Goal: Complete application form

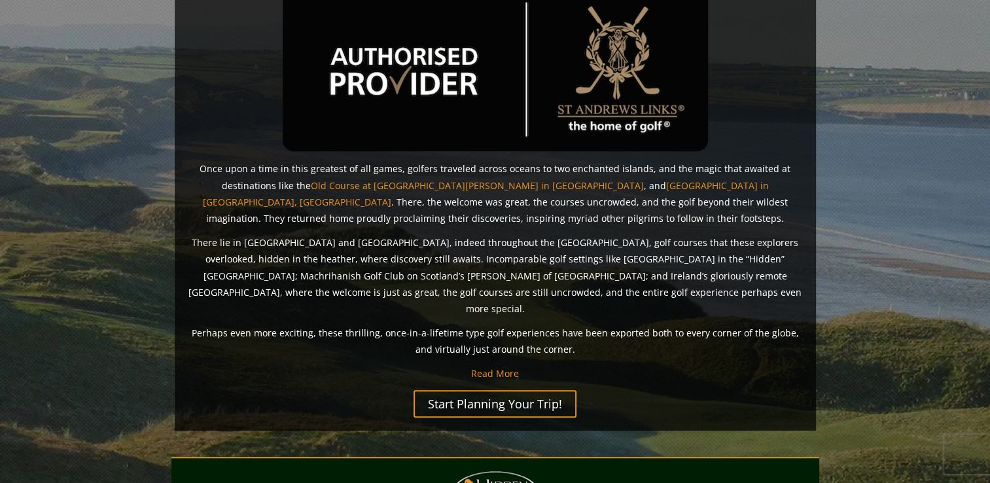
scroll to position [850, 0]
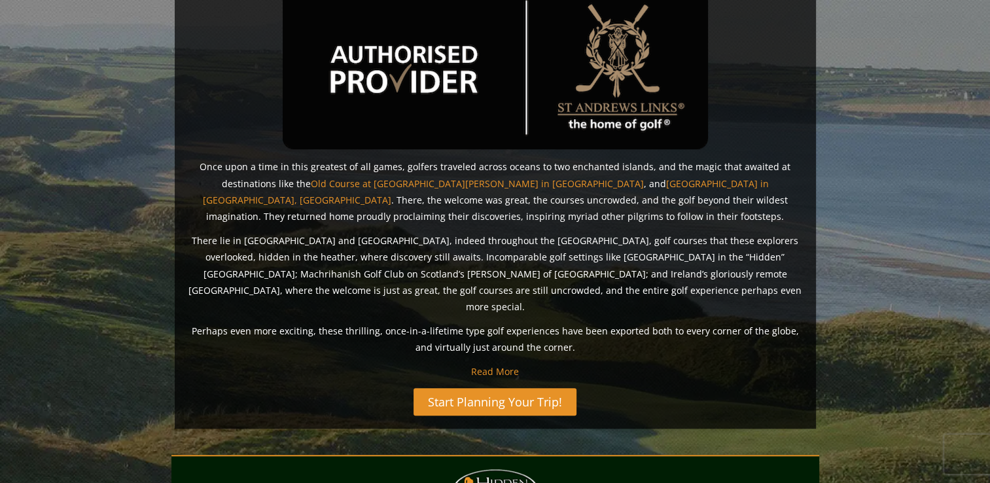
click at [495, 388] on link "Start Planning Your Trip!" at bounding box center [494, 401] width 163 height 27
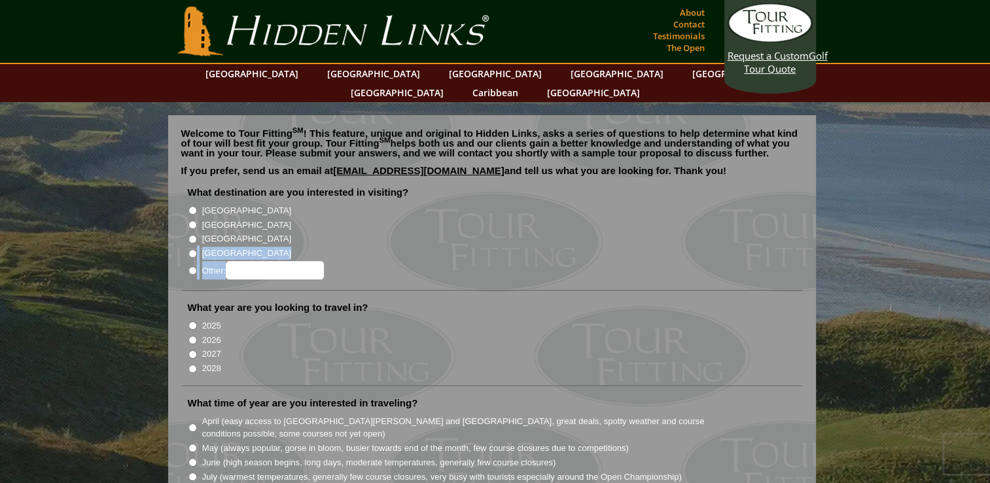
drag, startPoint x: 437, startPoint y: 264, endPoint x: 391, endPoint y: 220, distance: 63.9
click at [391, 220] on li "What destination are you interested in visiting? Ireland Scotland England Wales" at bounding box center [491, 238] width 621 height 105
click at [190, 206] on input "[GEOGRAPHIC_DATA]" at bounding box center [192, 210] width 9 height 9
radio input "true"
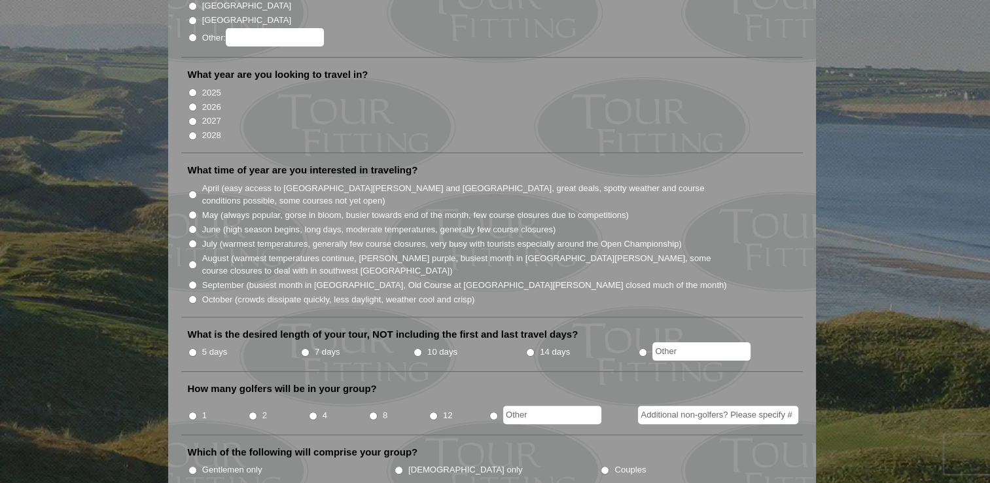
scroll to position [249, 0]
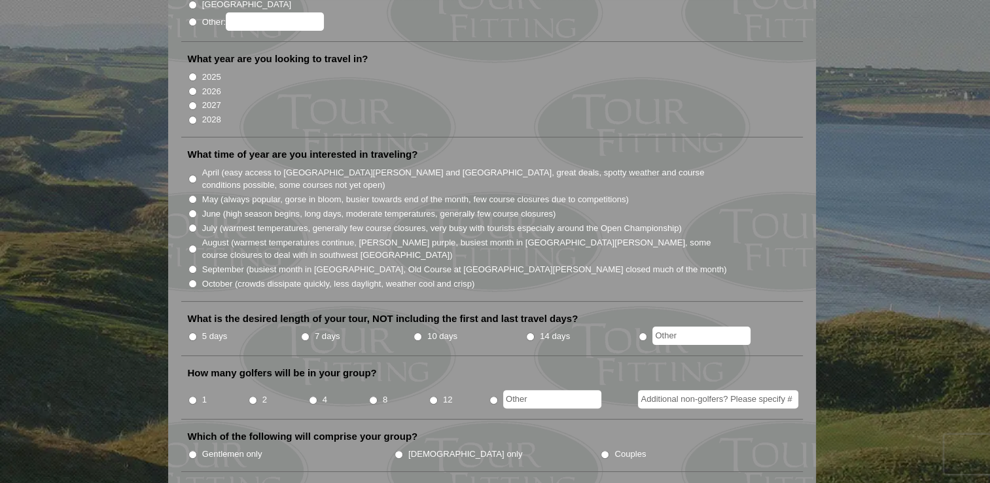
click at [191, 87] on input "2026" at bounding box center [192, 91] width 9 height 9
radio input "true"
click at [191, 87] on input "2026" at bounding box center [192, 91] width 9 height 9
click at [192, 195] on input "May (always popular, gorse in bloom, busier towards end of the month, few cours…" at bounding box center [192, 199] width 9 height 9
radio input "true"
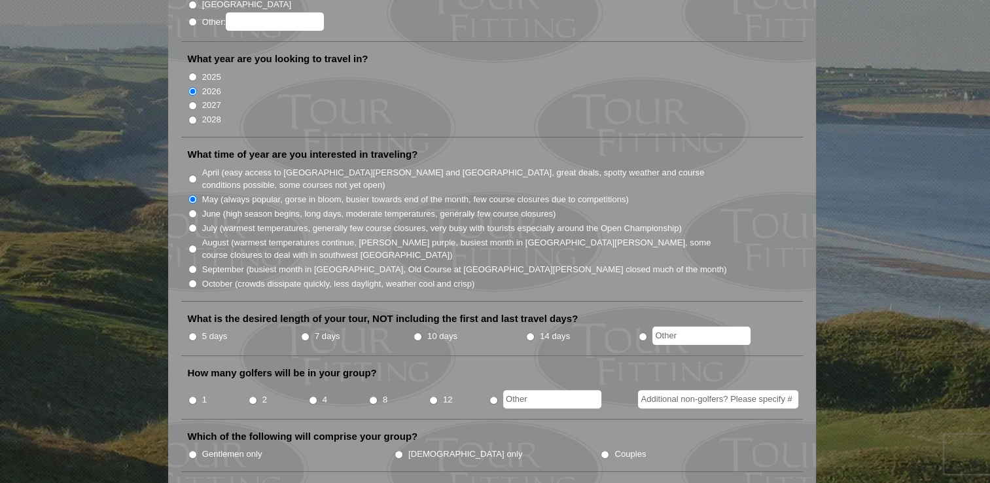
click at [192, 332] on input "5 days" at bounding box center [192, 336] width 9 height 9
radio input "true"
click at [251, 396] on input "2" at bounding box center [253, 400] width 9 height 9
radio input "true"
click at [191, 450] on input "Gentlemen only" at bounding box center [192, 454] width 9 height 9
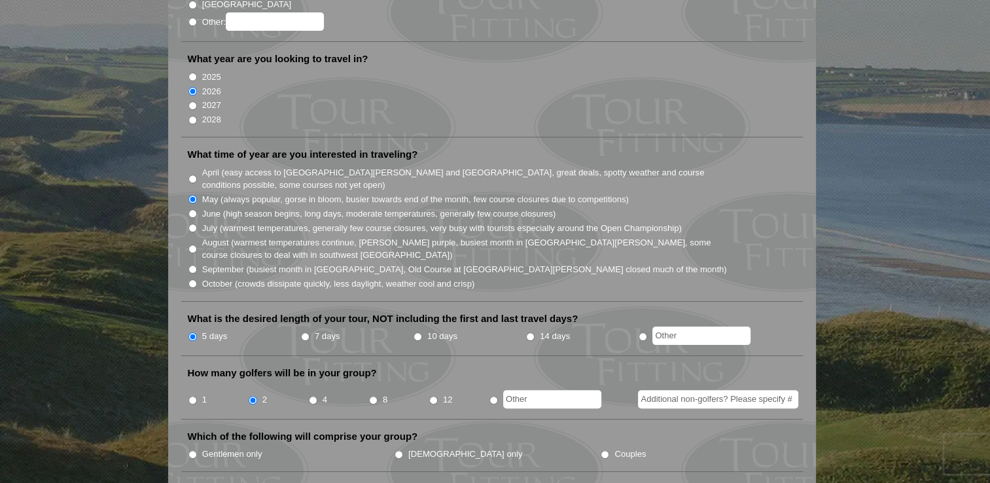
radio input "true"
drag, startPoint x: 191, startPoint y: 433, endPoint x: 712, endPoint y: 323, distance: 532.4
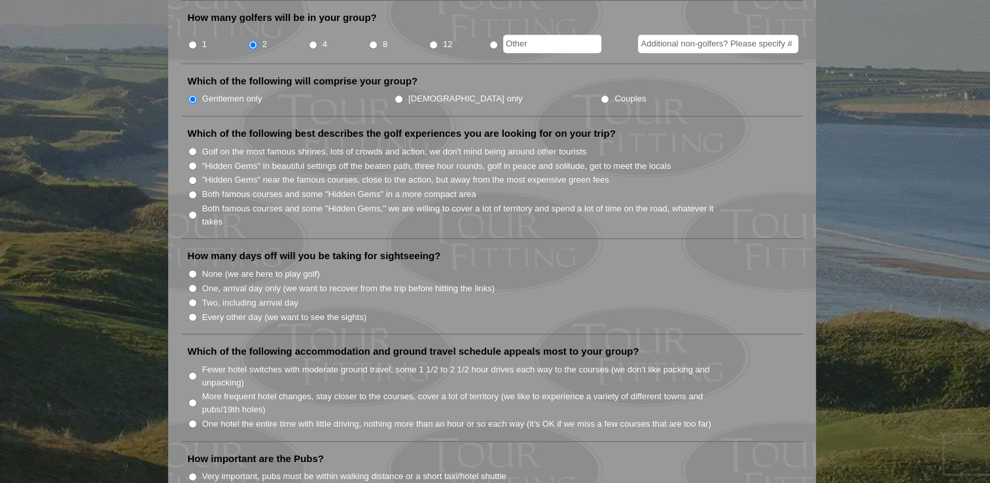
scroll to position [633, 0]
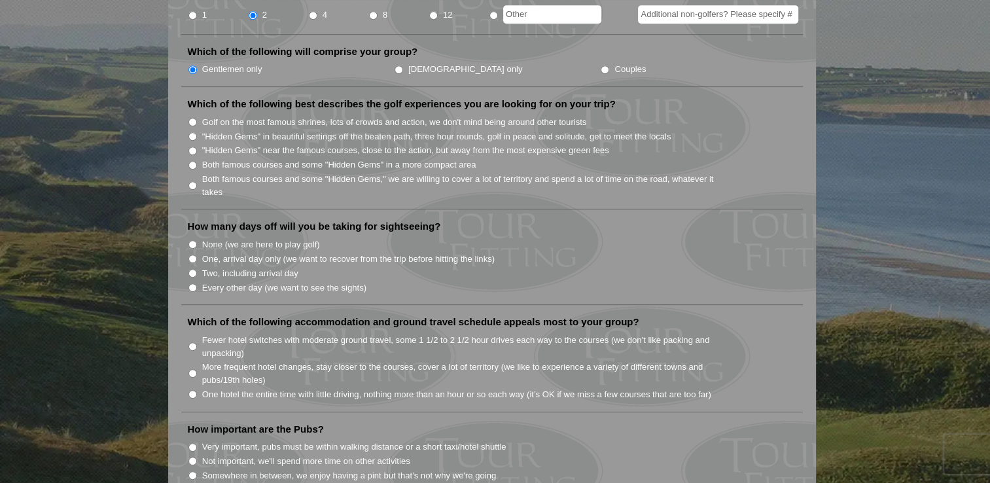
click at [195, 161] on input "Both famous courses and some "Hidden Gems" in a more compact area" at bounding box center [192, 165] width 9 height 9
radio input "true"
click at [191, 251] on li "One, arrival day only (we want to recover from the trip before hitting the link…" at bounding box center [497, 258] width 619 height 14
click at [191, 254] on input "One, arrival day only (we want to recover from the trip before hitting the link…" at bounding box center [192, 258] width 9 height 9
radio input "true"
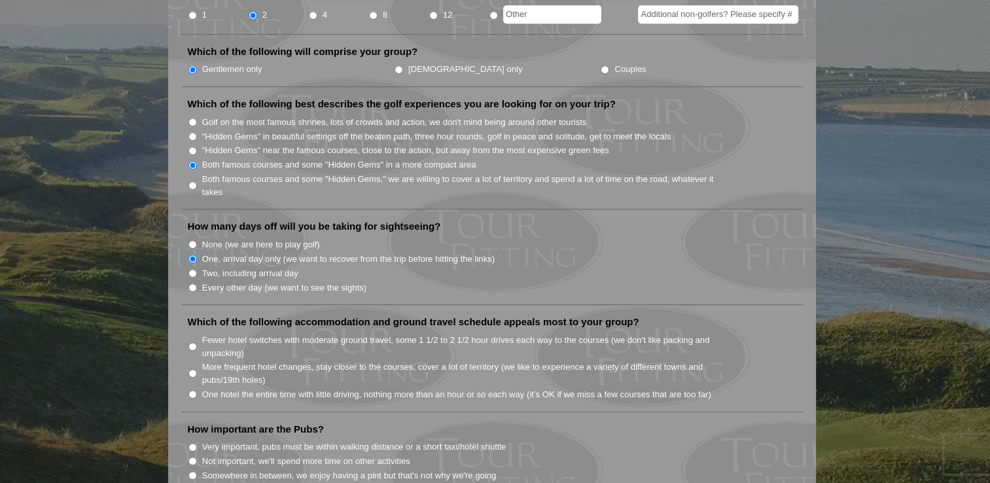
click at [192, 471] on input "Somewhere in between, we enjoy having a pint but that's not why we're going" at bounding box center [192, 475] width 9 height 9
radio input "true"
click at [193, 390] on input "One hotel the entire time with little driving, nothing more than an hour or so …" at bounding box center [192, 394] width 9 height 9
radio input "true"
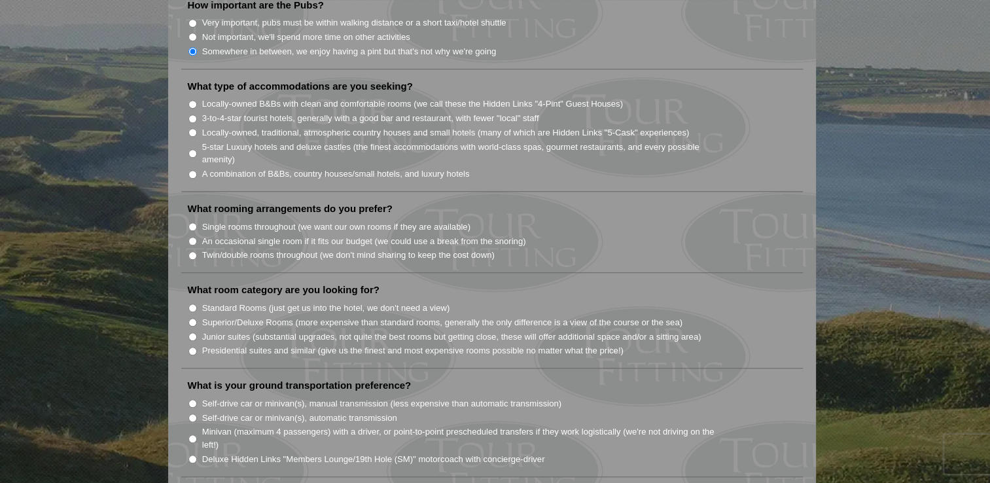
scroll to position [1062, 0]
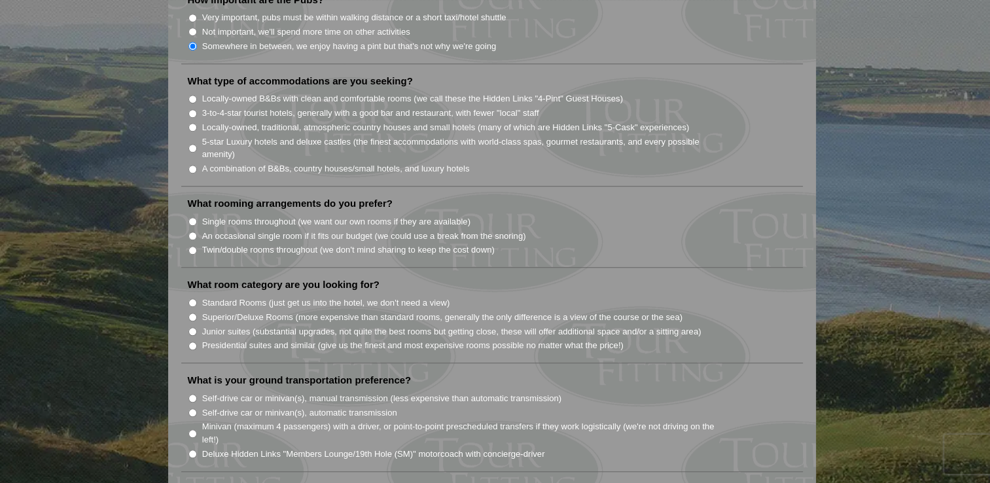
click at [191, 217] on input "Single rooms throughout (we want our own rooms if they are available)" at bounding box center [192, 221] width 9 height 9
radio input "true"
click at [191, 298] on input "Standard Rooms (just get us into the hotel, we don't need a view)" at bounding box center [192, 302] width 9 height 9
radio input "true"
click at [194, 408] on input "Self-drive car or minivan(s), automatic transmission" at bounding box center [192, 412] width 9 height 9
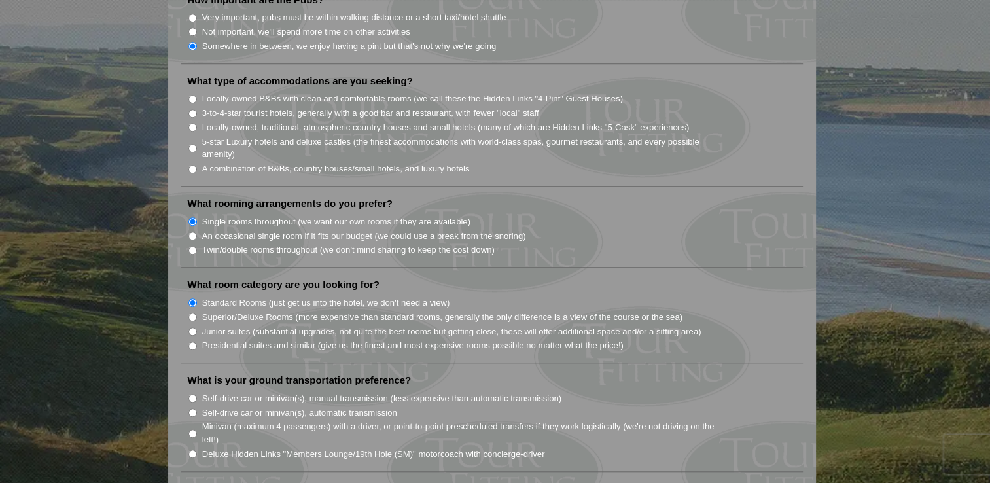
radio input "true"
click at [192, 123] on input "Locally-owned, traditional, atmospheric country houses and small hotels (many o…" at bounding box center [192, 127] width 9 height 9
radio input "true"
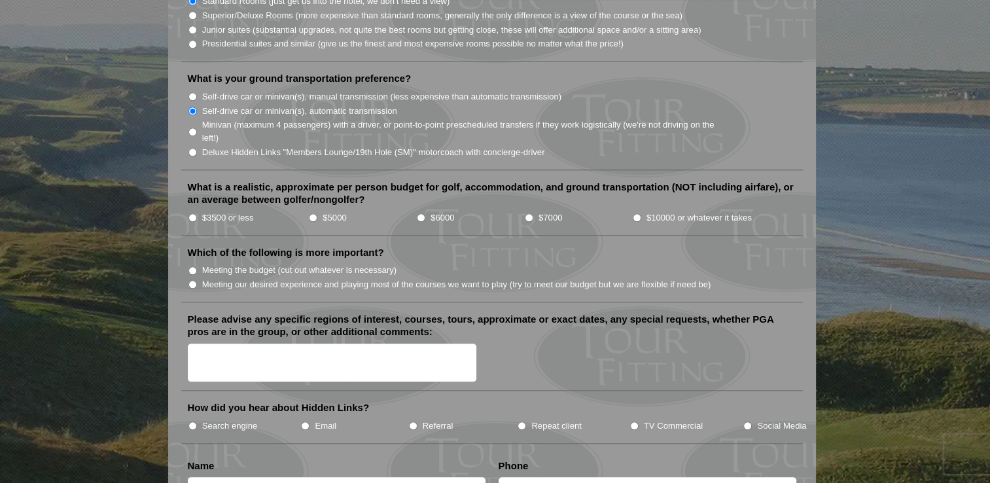
scroll to position [1369, 0]
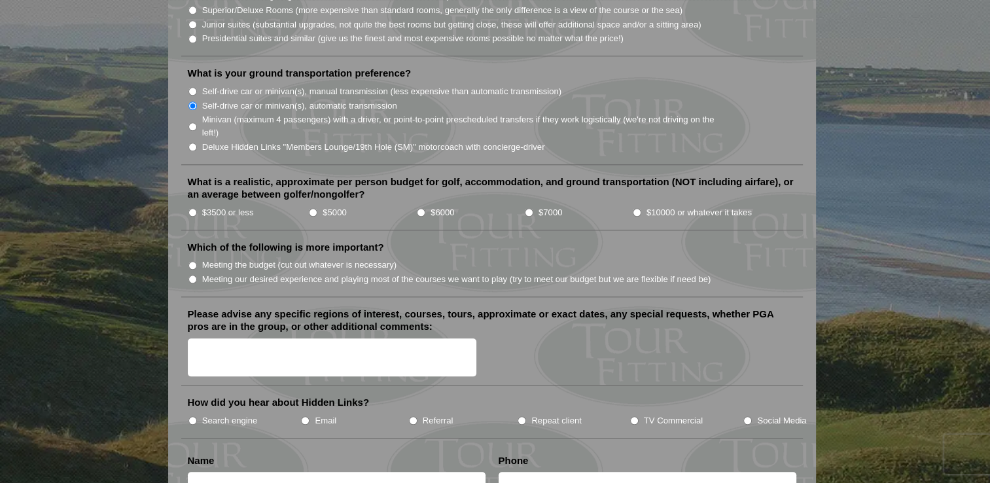
click at [188, 208] on input "$3500 or less" at bounding box center [192, 212] width 9 height 9
radio input "true"
click at [191, 275] on input "Meeting our desired experience and playing most of the courses we want to play …" at bounding box center [192, 279] width 9 height 9
radio input "true"
click at [194, 416] on input "Search engine" at bounding box center [192, 420] width 9 height 9
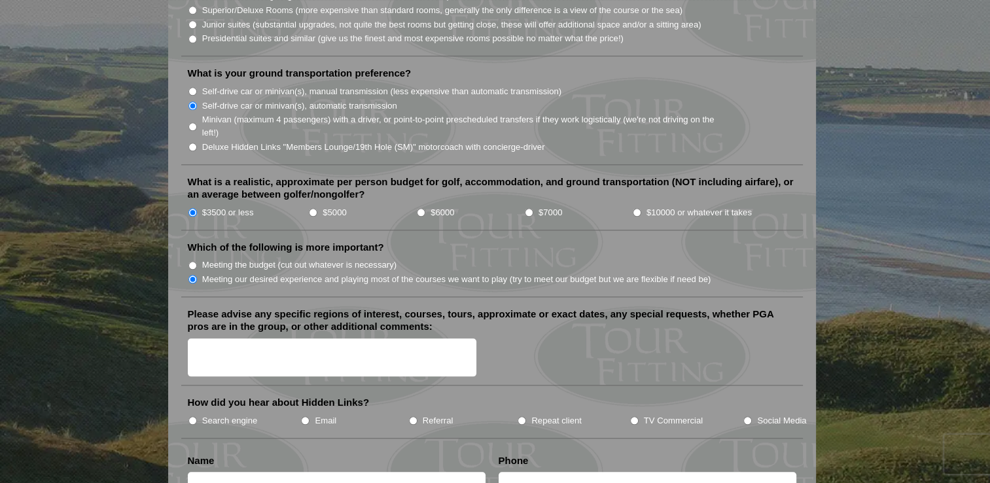
radio input "true"
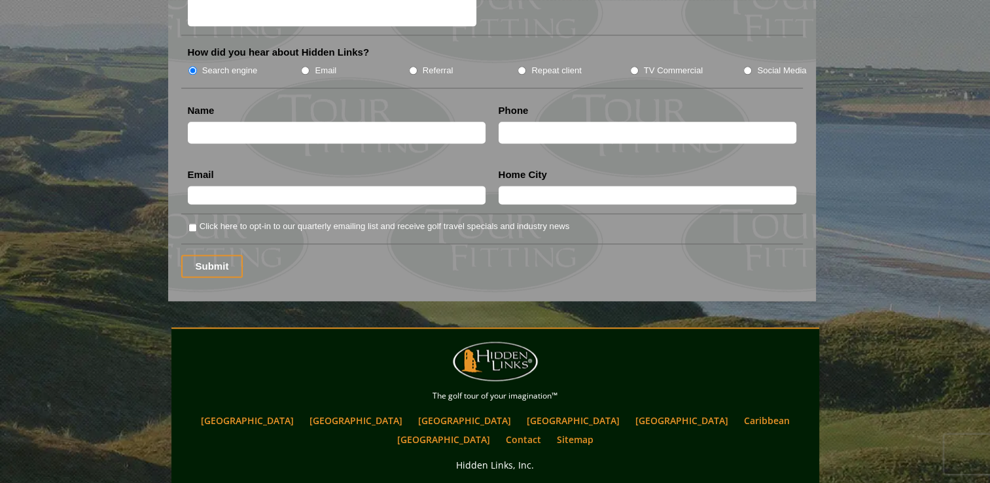
scroll to position [1669, 0]
